Goal: Task Accomplishment & Management: Use online tool/utility

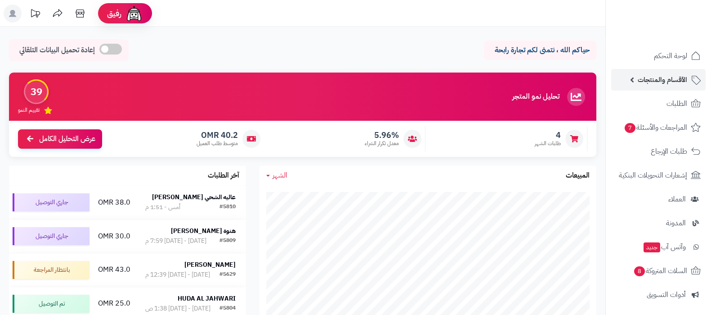
click at [654, 81] on span "الأقسام والمنتجات" at bounding box center [662, 79] width 49 height 13
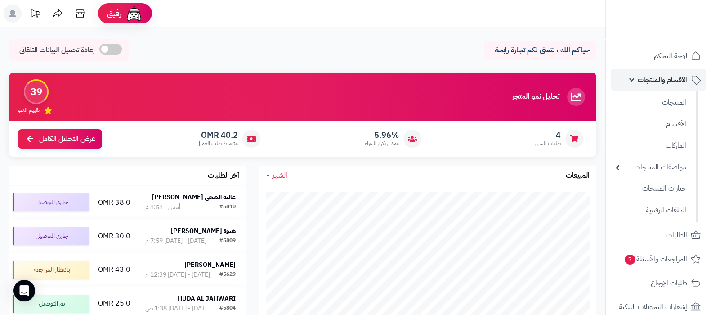
click at [657, 79] on span "الأقسام والمنتجات" at bounding box center [662, 79] width 49 height 13
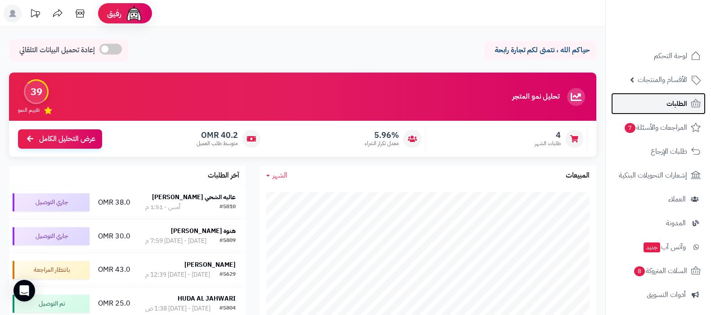
click at [664, 107] on link "الطلبات" at bounding box center [658, 104] width 94 height 22
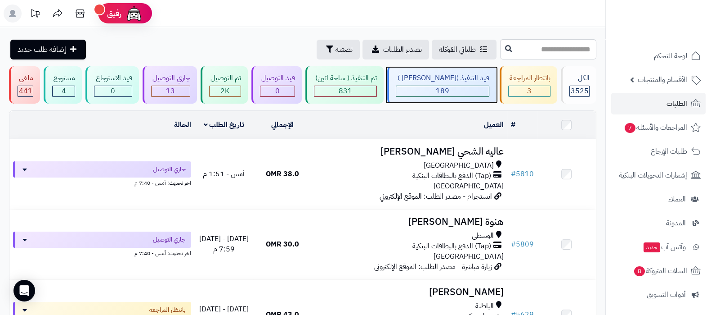
click at [448, 75] on div "قيد التنفيذ (صن مارت )" at bounding box center [442, 78] width 93 height 10
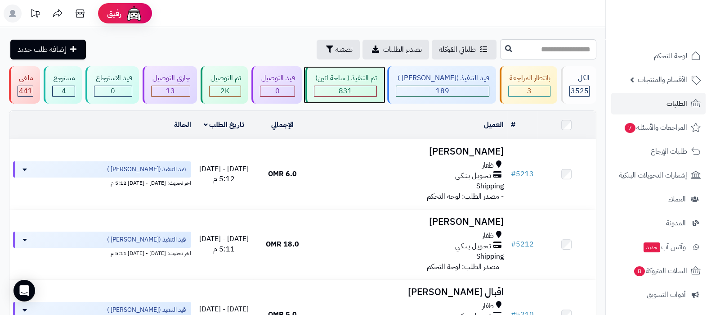
click at [371, 72] on div "تم التنفيذ ( ساحة اتين) 831" at bounding box center [345, 84] width 78 height 37
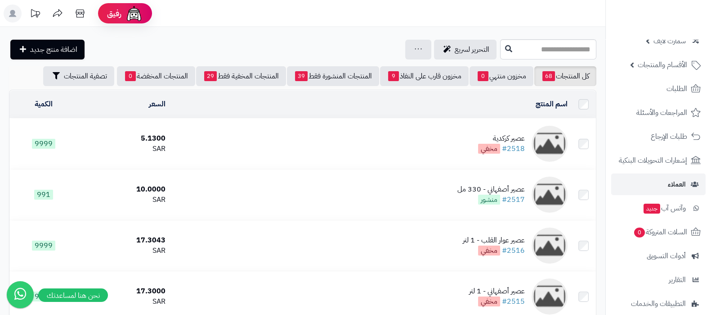
scroll to position [56, 0]
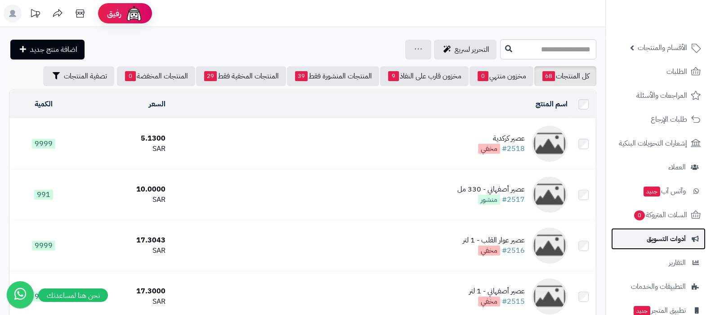
click at [665, 244] on link "أدوات التسويق" at bounding box center [658, 239] width 94 height 22
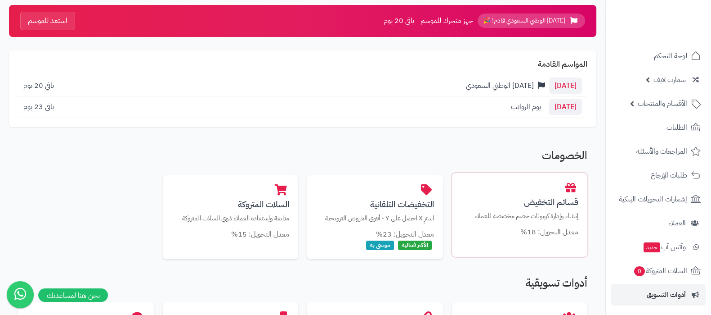
scroll to position [56, 0]
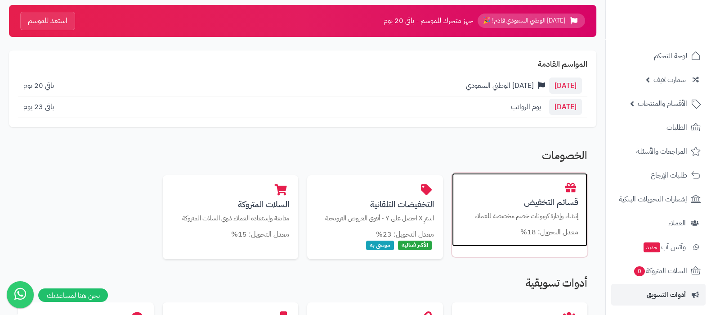
click at [542, 203] on h3 "قسائم التخفيض" at bounding box center [520, 201] width 118 height 9
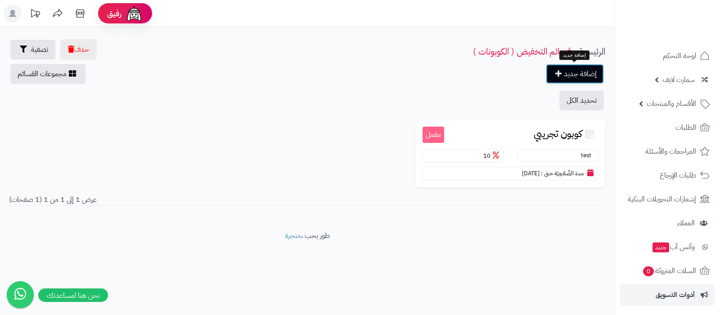
click at [587, 76] on link "إضافة جديد" at bounding box center [575, 74] width 58 height 20
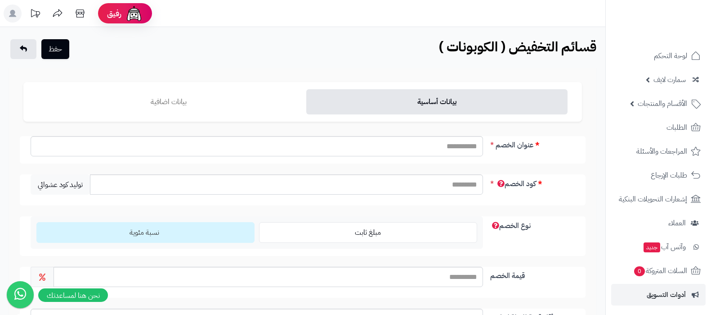
scroll to position [112, 0]
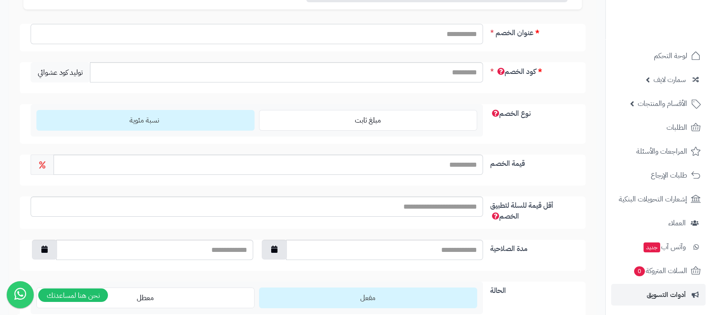
click at [460, 36] on input "عنوان الخصم" at bounding box center [257, 34] width 453 height 20
click at [556, 65] on label "كود الخصم" at bounding box center [533, 69] width 92 height 15
click at [483, 65] on input "كود الخصم" at bounding box center [286, 72] width 393 height 20
click at [461, 70] on input "كود الخصم" at bounding box center [286, 72] width 393 height 20
click at [457, 69] on input "كود الخصم" at bounding box center [286, 72] width 393 height 20
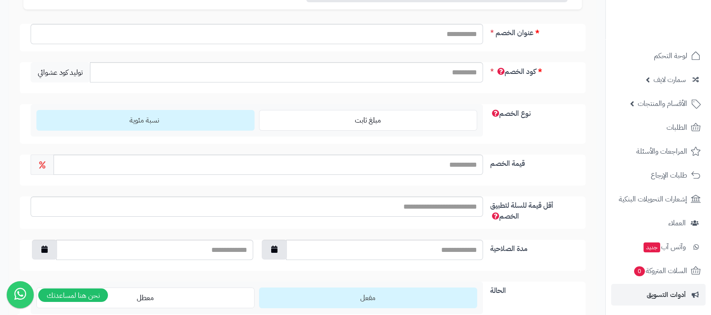
click at [543, 97] on div "عنوان الخصم كود الخصم توليد كود عشوائي نوع الخصم مبلغ ثابت نسبة مئوية قيمة الخص…" at bounding box center [302, 172] width 559 height 297
click at [458, 72] on input "كود الخصم" at bounding box center [286, 72] width 393 height 20
click at [543, 118] on div "نوع الخصم مبلغ ثابت نسبة مئوية" at bounding box center [303, 124] width 566 height 40
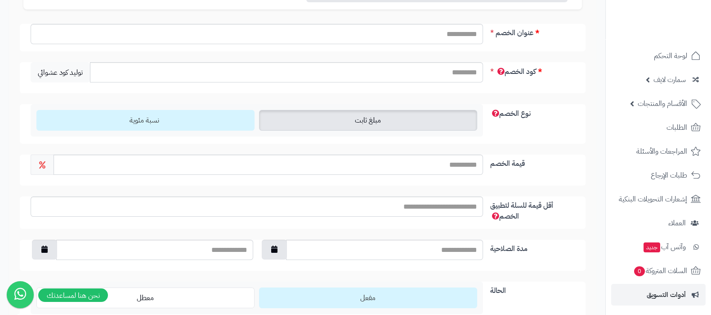
click at [369, 126] on label "مبلغ ثابت" at bounding box center [368, 120] width 218 height 21
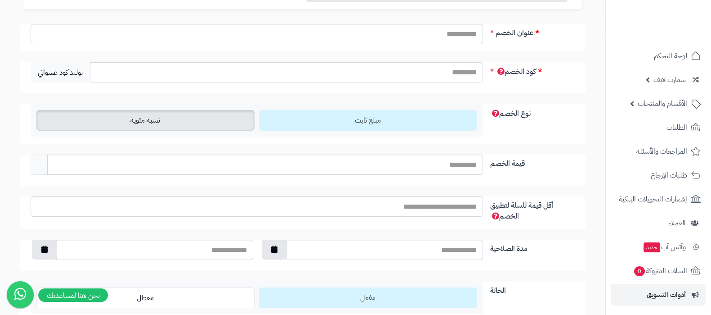
click at [194, 128] on label "نسبة مئوية" at bounding box center [145, 120] width 218 height 21
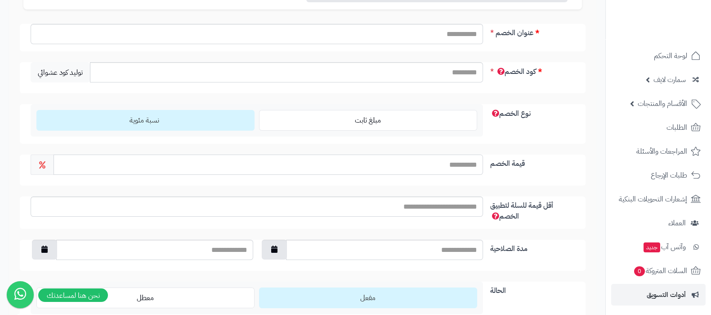
click at [456, 159] on input "قيمة الخصم" at bounding box center [269, 164] width 430 height 20
click at [565, 168] on div "قيمة الخصم" at bounding box center [303, 169] width 566 height 31
click at [432, 165] on input "قيمة الخصم" at bounding box center [269, 164] width 430 height 20
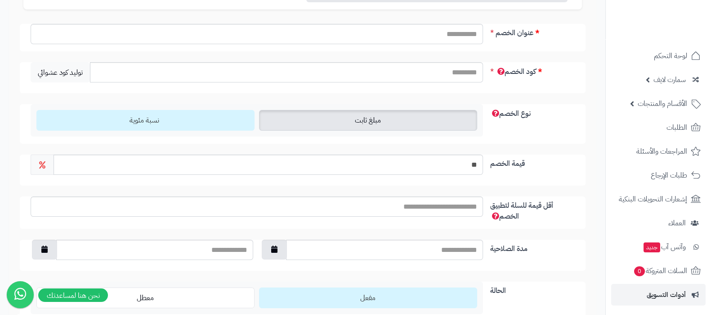
click at [391, 117] on label "مبلغ ثابت" at bounding box center [368, 120] width 218 height 21
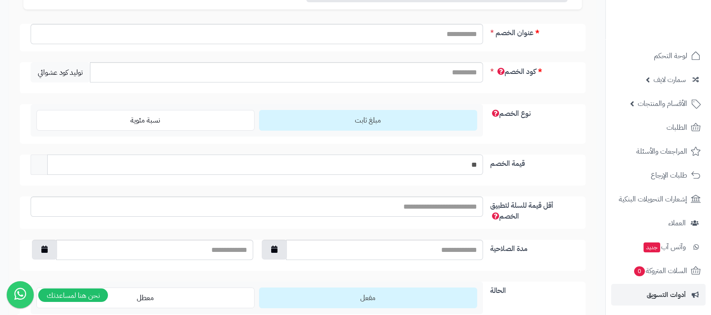
click at [472, 164] on input "**" at bounding box center [265, 164] width 436 height 20
type input "**"
click at [472, 164] on input "**" at bounding box center [265, 164] width 436 height 20
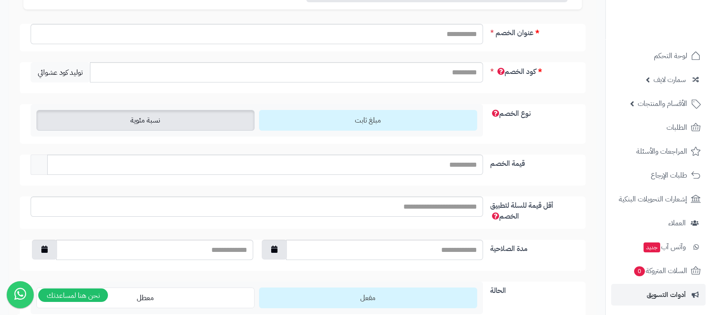
click at [173, 124] on label "نسبة مئوية" at bounding box center [145, 120] width 218 height 21
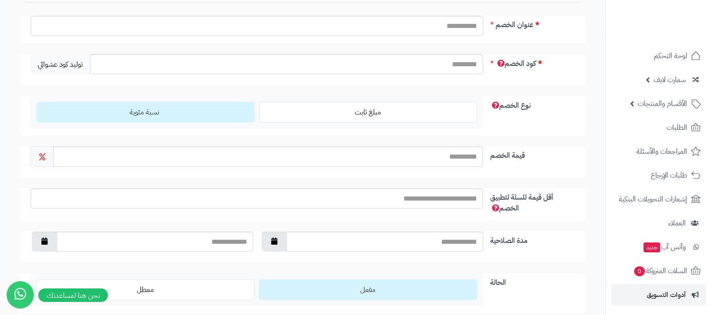
scroll to position [213, 0]
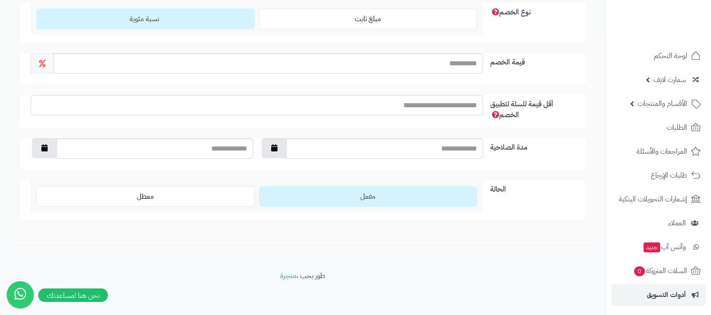
click at [455, 105] on input "أقل قيمة للسلة لتطبيق الخصم" at bounding box center [257, 105] width 453 height 20
click at [465, 109] on input "أقل قيمة للسلة لتطبيق الخصم" at bounding box center [257, 105] width 453 height 20
type input "*"
click at [549, 161] on div "مدة الصلاحية" at bounding box center [303, 153] width 566 height 31
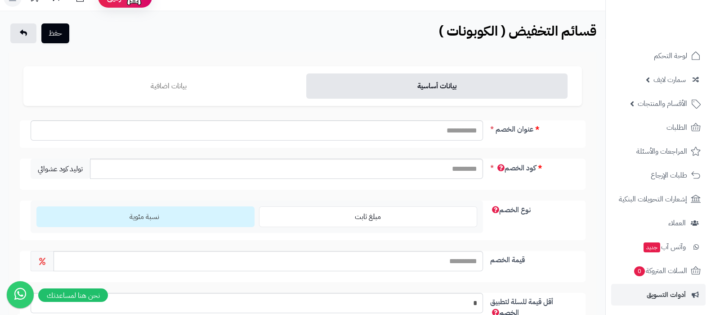
scroll to position [0, 0]
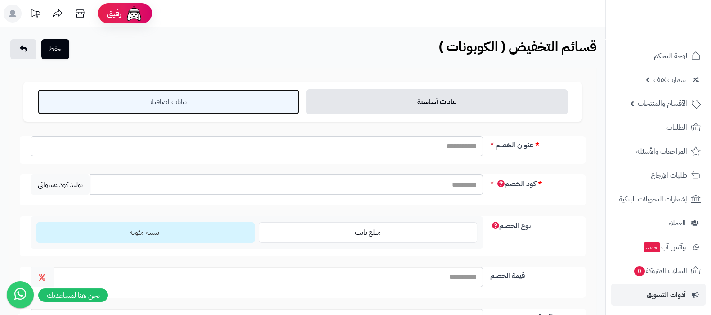
click at [167, 103] on link "بيانات اضافية" at bounding box center [168, 101] width 261 height 25
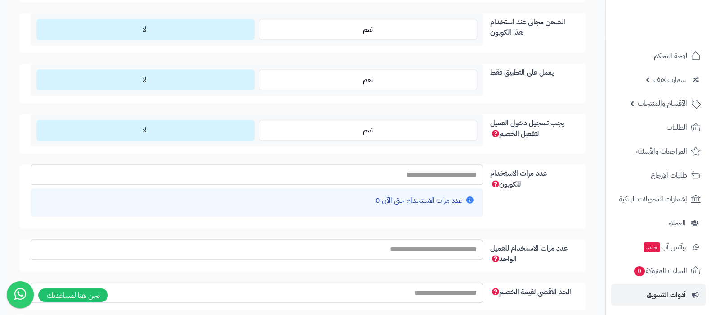
scroll to position [899, 0]
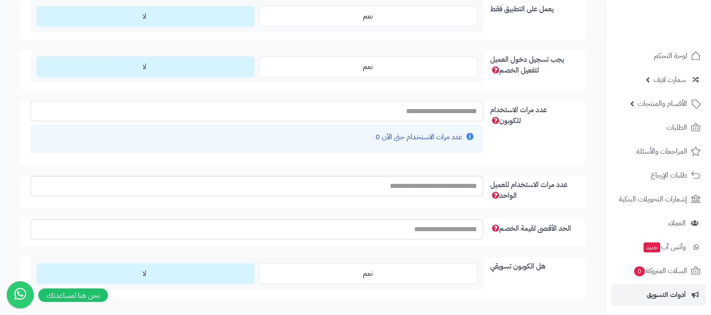
click at [459, 113] on input "عدد مرات الاستخدام للكوبون" at bounding box center [257, 111] width 453 height 20
type input "*"
click at [470, 183] on input "عدد مرات الاستخدام للعميل الواحد" at bounding box center [257, 185] width 453 height 20
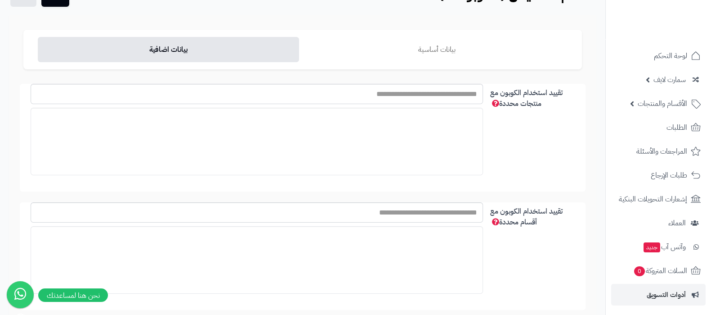
scroll to position [0, 0]
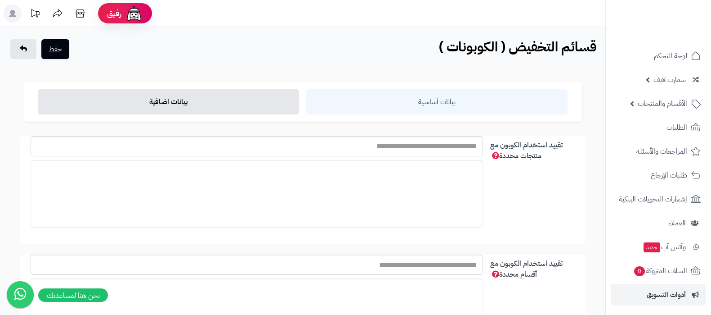
type input "*"
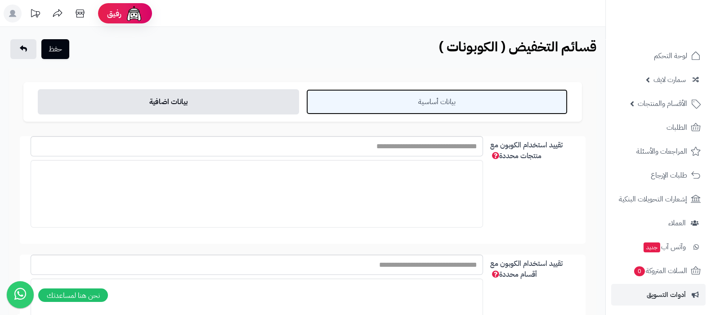
click at [433, 99] on link "بيانات أساسية" at bounding box center [436, 101] width 261 height 25
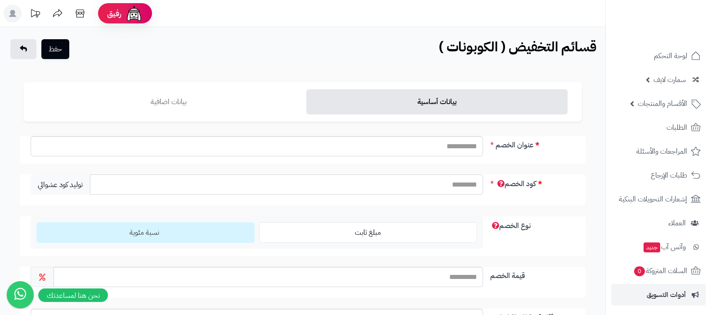
click at [461, 185] on input "كود الخصم" at bounding box center [286, 184] width 393 height 20
drag, startPoint x: 544, startPoint y: 221, endPoint x: 504, endPoint y: 196, distance: 47.7
click at [544, 221] on label "نوع الخصم" at bounding box center [533, 223] width 92 height 15
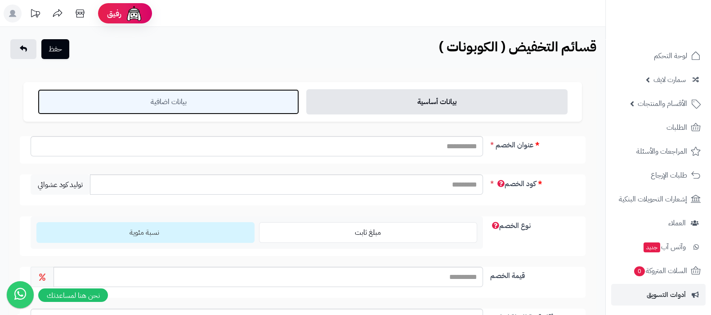
click at [232, 99] on link "بيانات اضافية" at bounding box center [168, 101] width 261 height 25
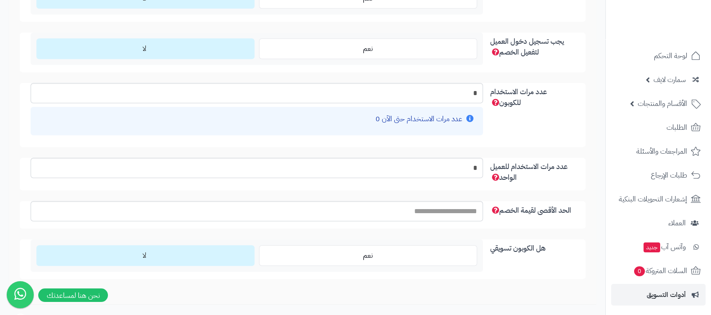
scroll to position [899, 0]
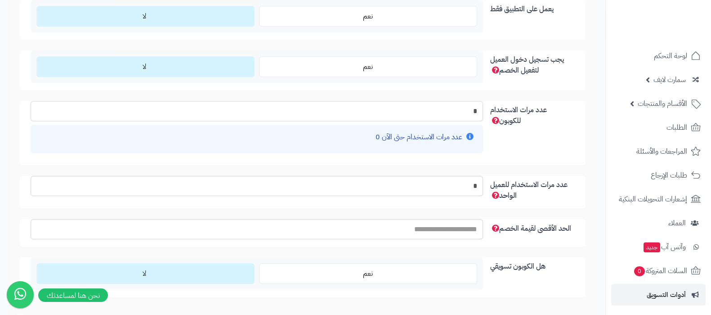
drag, startPoint x: 467, startPoint y: 108, endPoint x: 543, endPoint y: 114, distance: 76.3
click at [491, 111] on div "عدد مرات الاستخدام للكوبون * عدد مرات الاستخدام حتى الآن 0" at bounding box center [303, 133] width 566 height 64
click at [550, 111] on label "عدد مرات الاستخدام للكوبون" at bounding box center [533, 113] width 92 height 25
drag, startPoint x: 462, startPoint y: 113, endPoint x: 479, endPoint y: 111, distance: 16.8
click at [467, 113] on input "*" at bounding box center [257, 111] width 453 height 20
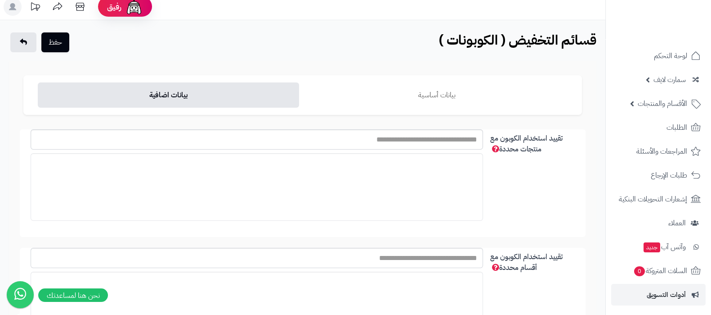
scroll to position [0, 0]
